Goal: Transaction & Acquisition: Purchase product/service

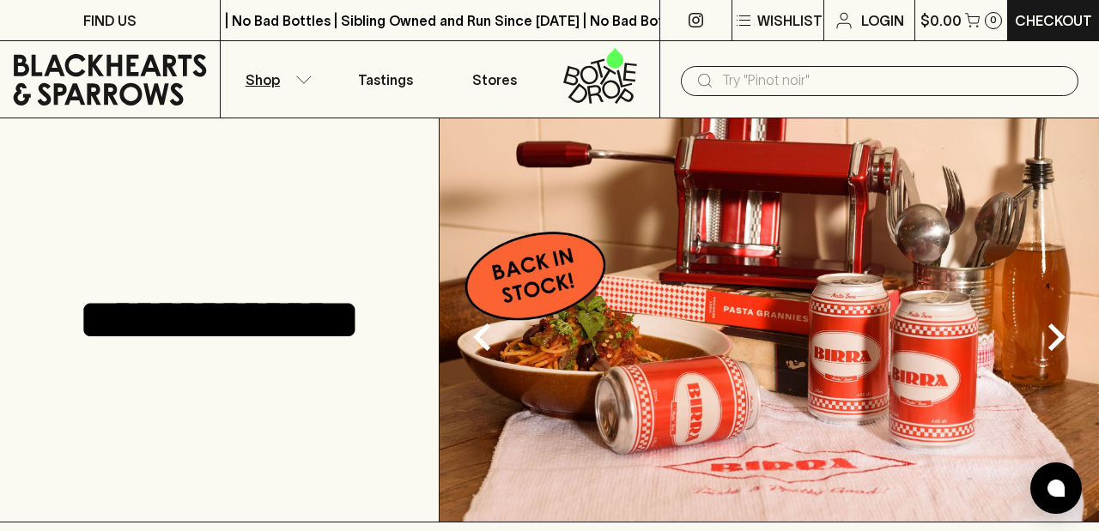
click at [303, 78] on icon "button" at bounding box center [303, 80] width 17 height 9
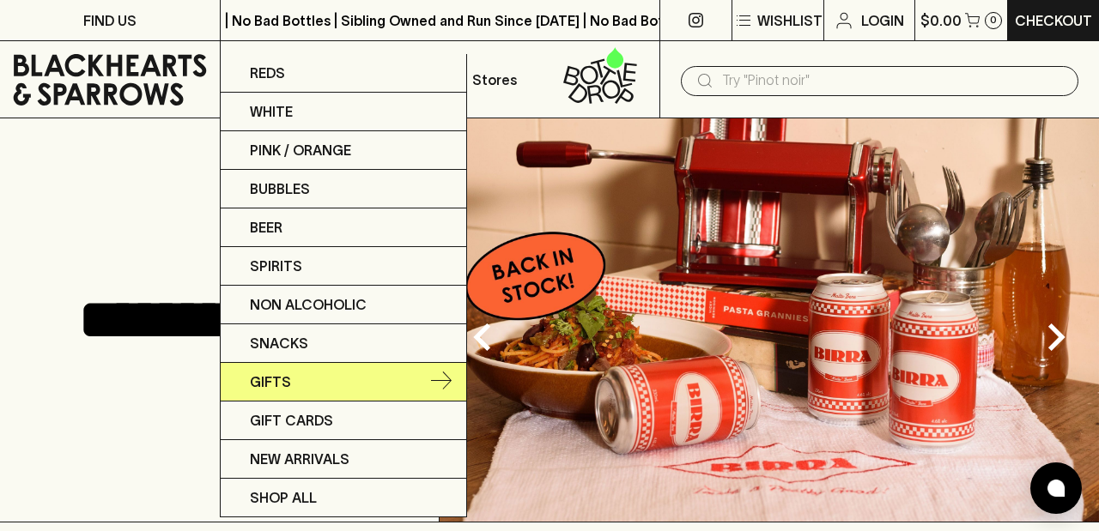
click at [284, 366] on link "Gifts" at bounding box center [343, 382] width 245 height 39
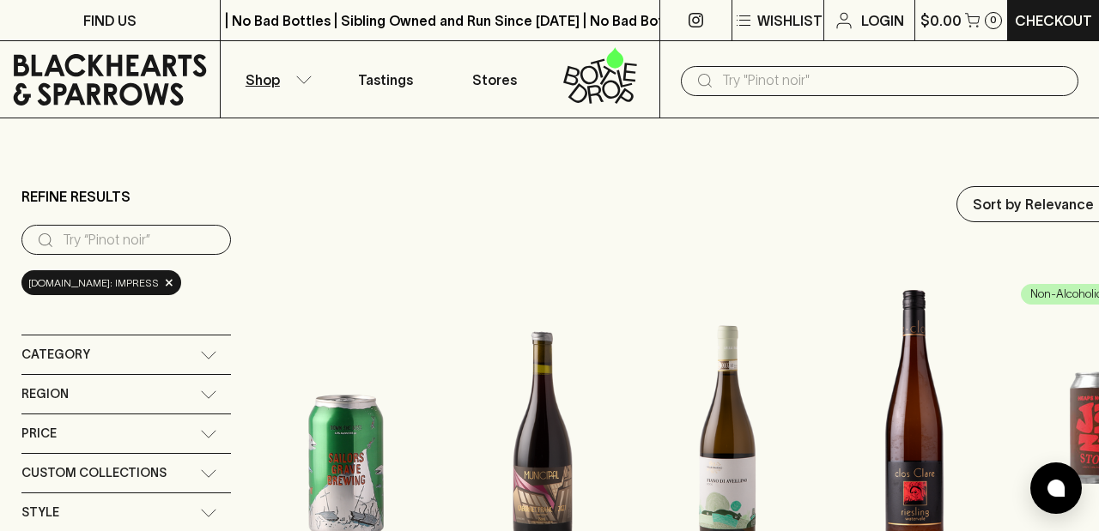
click at [776, 83] on input "text" at bounding box center [893, 80] width 342 height 27
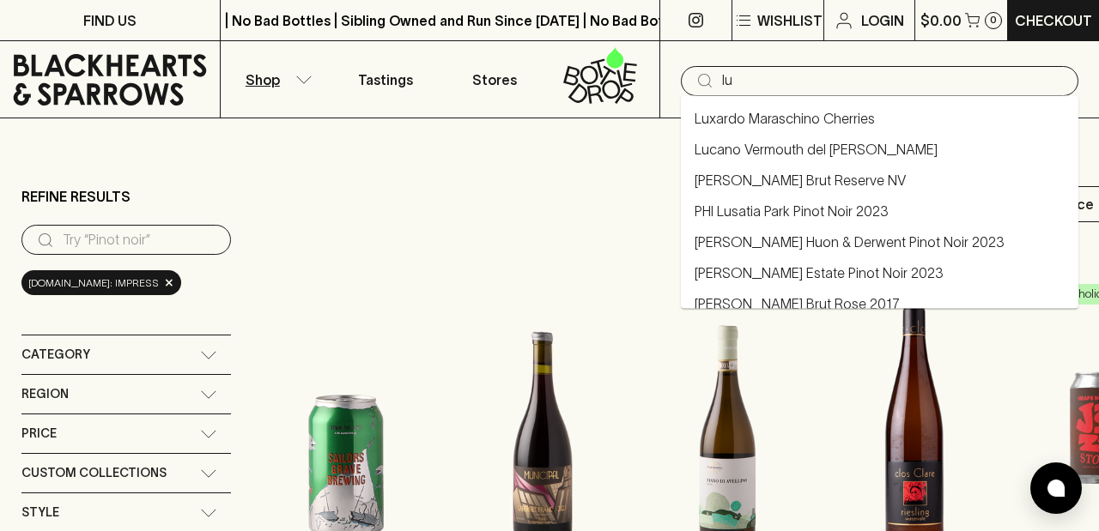
type input "l"
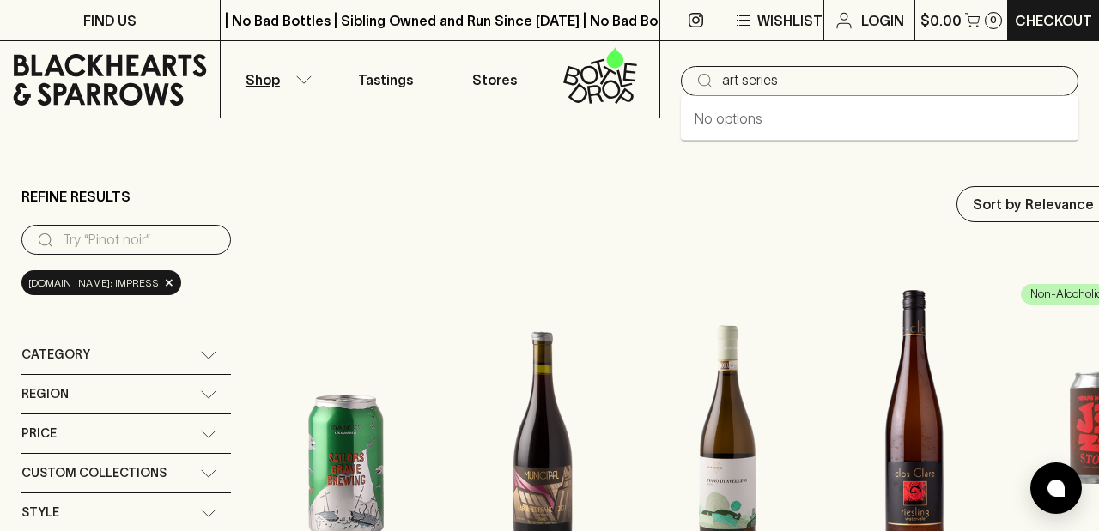
type input "art series"
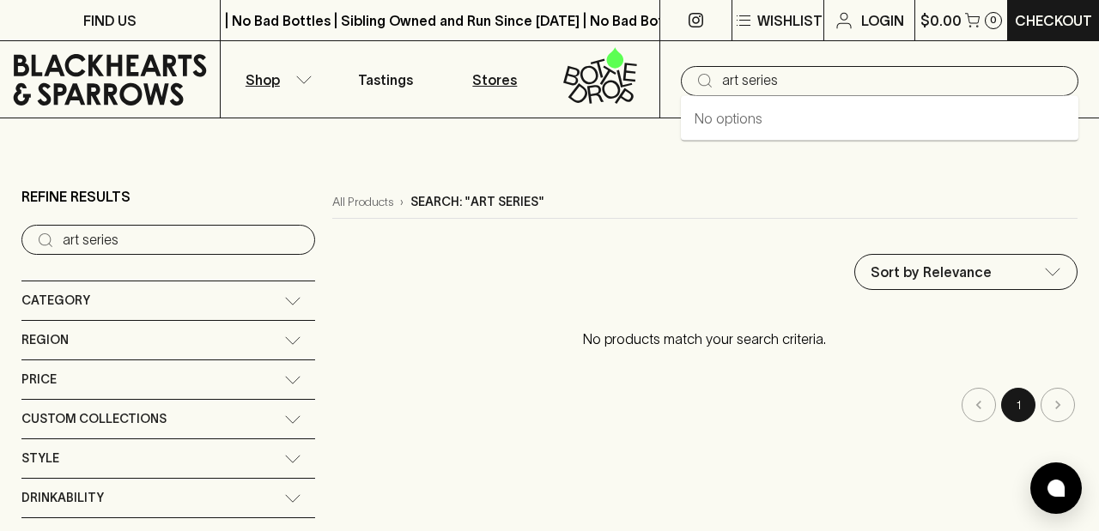
drag, startPoint x: 793, startPoint y: 88, endPoint x: 531, endPoint y: 88, distance: 261.8
click at [531, 88] on div "Shop Tastings Stores ​ art series" at bounding box center [549, 79] width 1099 height 77
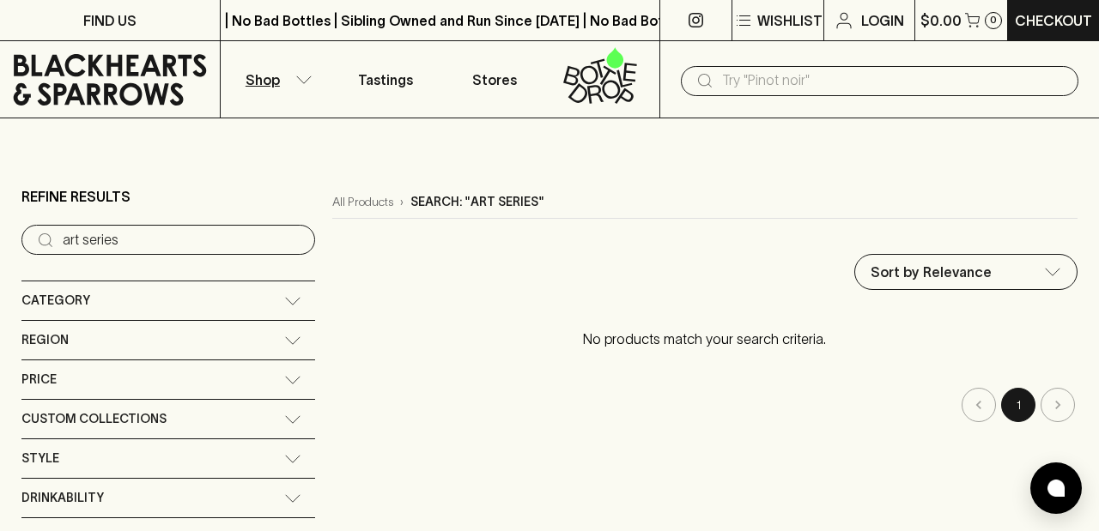
click at [112, 48] on link at bounding box center [110, 79] width 220 height 77
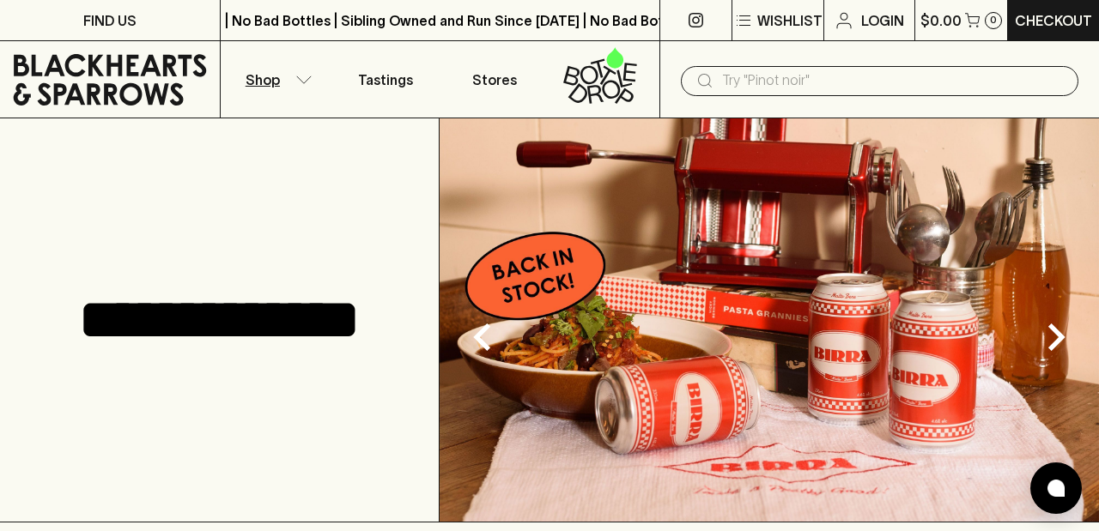
click at [299, 83] on button "Shop" at bounding box center [276, 79] width 110 height 76
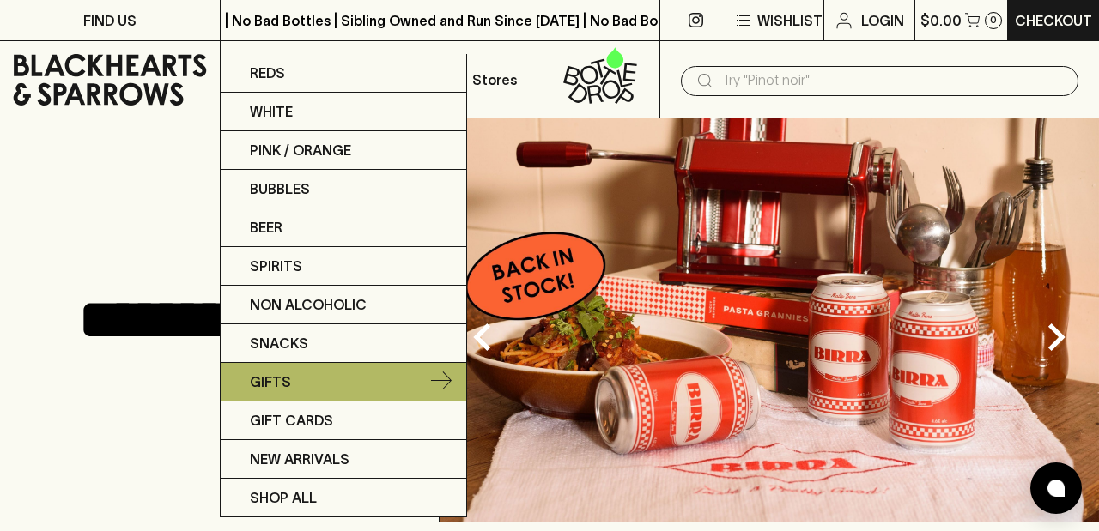
click at [271, 380] on p "Gifts" at bounding box center [270, 382] width 41 height 21
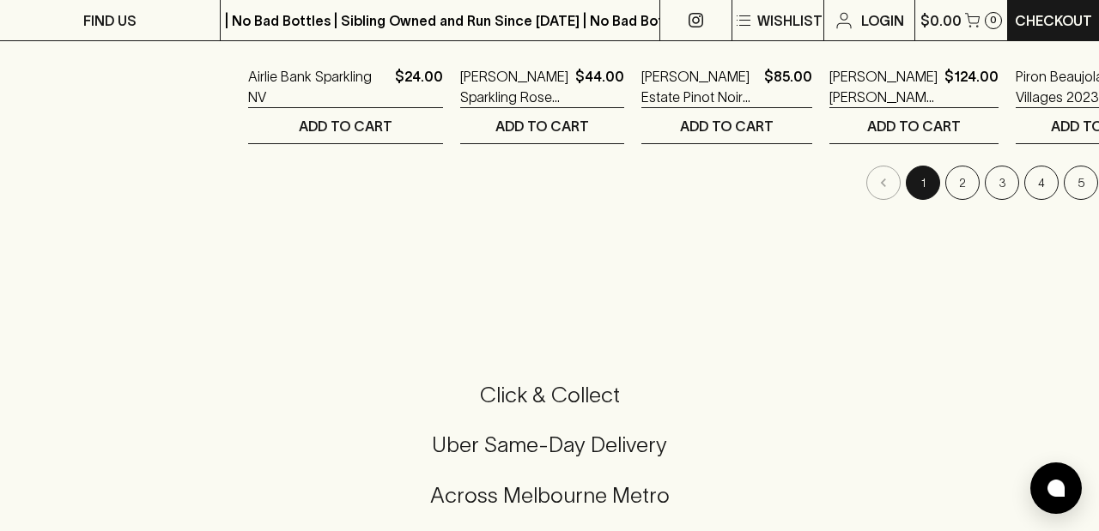
scroll to position [1904, 0]
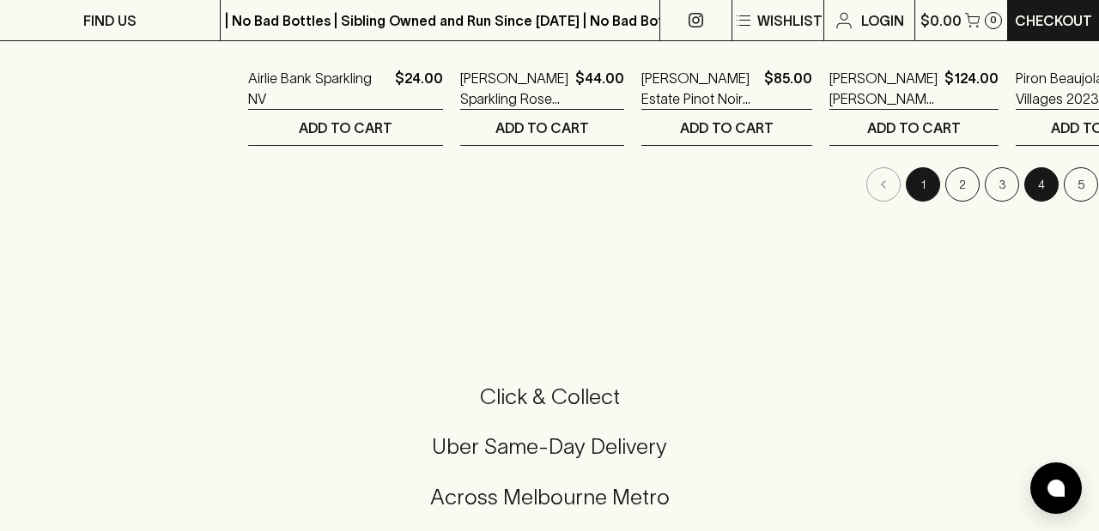
click at [1024, 187] on button "4" at bounding box center [1041, 184] width 34 height 34
